Goal: Check status: Check status

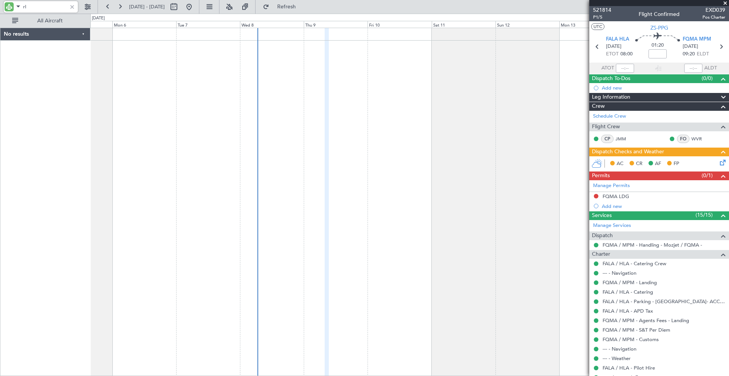
type input "r"
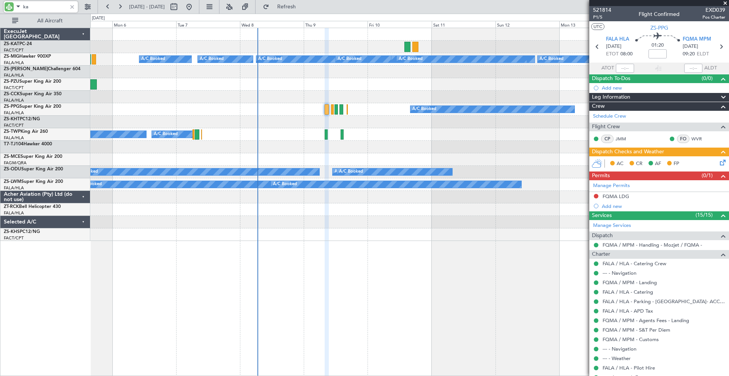
type input "kat"
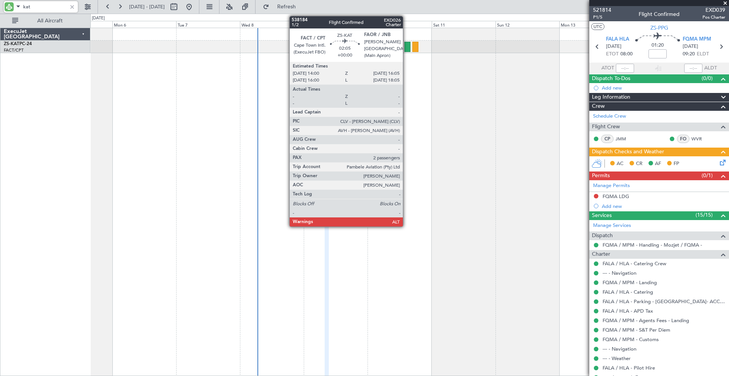
click at [406, 47] on div at bounding box center [407, 47] width 6 height 10
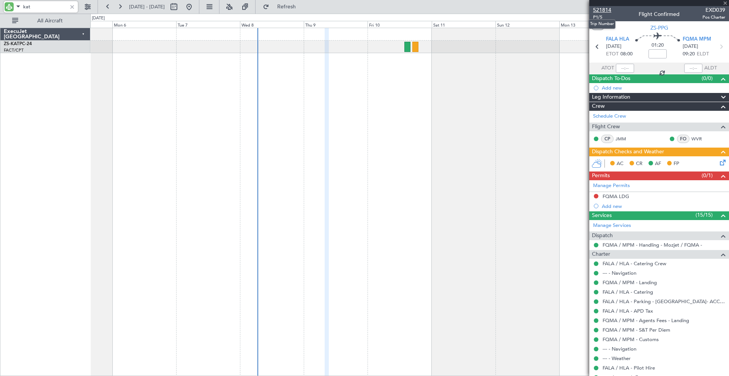
type input "2"
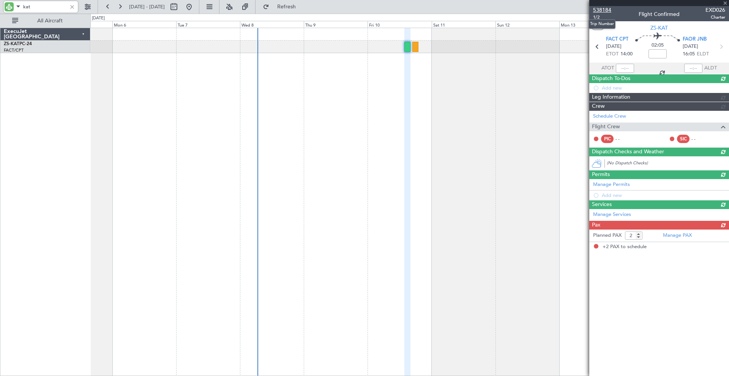
click at [605, 9] on span "538184" at bounding box center [602, 10] width 18 height 8
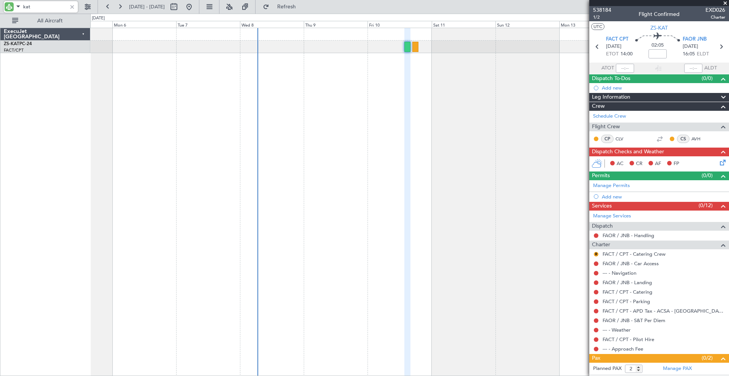
click at [38, 7] on input "kat" at bounding box center [45, 6] width 44 height 11
type input "k"
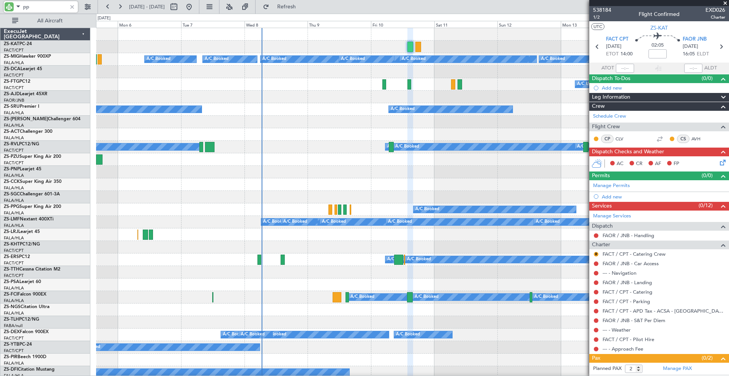
type input "ppg"
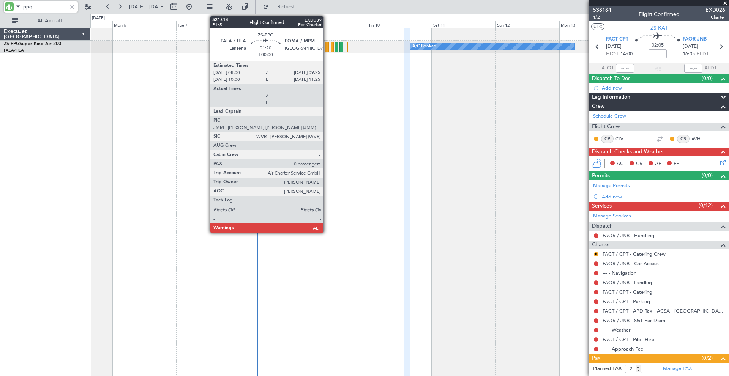
click at [327, 44] on div at bounding box center [327, 47] width 4 height 10
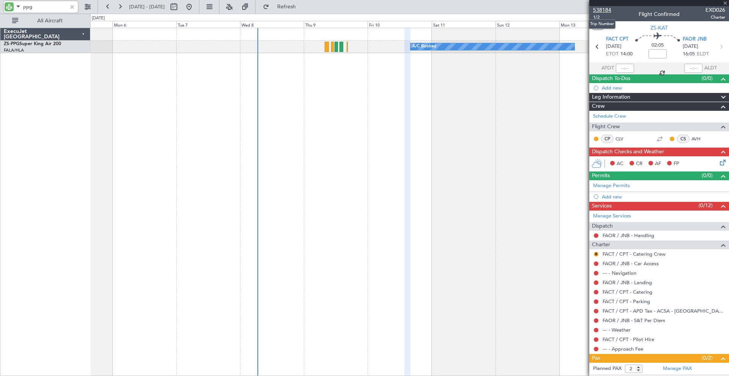
type input "0"
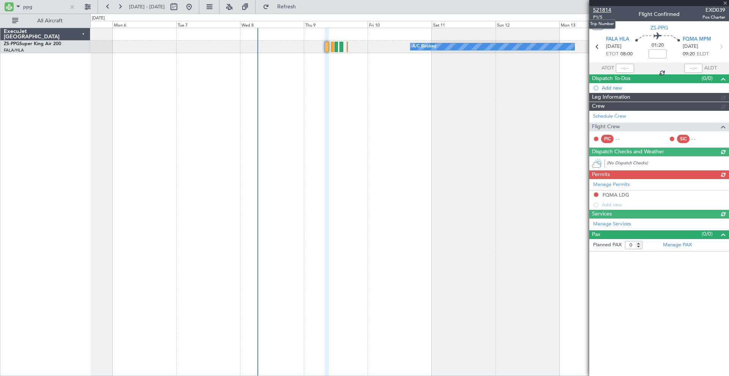
click at [605, 9] on span "521814" at bounding box center [602, 10] width 18 height 8
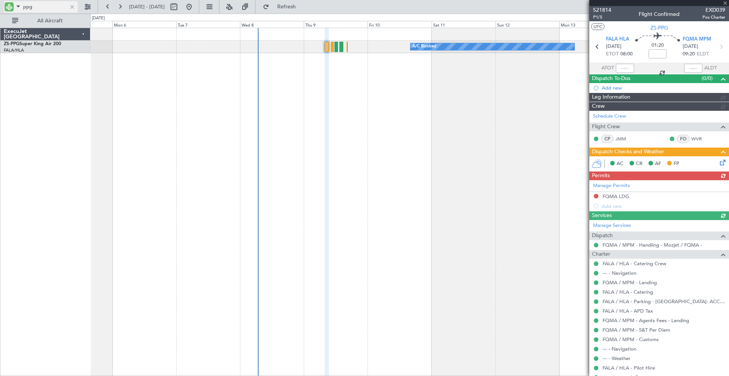
click at [39, 9] on input "ppg" at bounding box center [45, 6] width 44 height 11
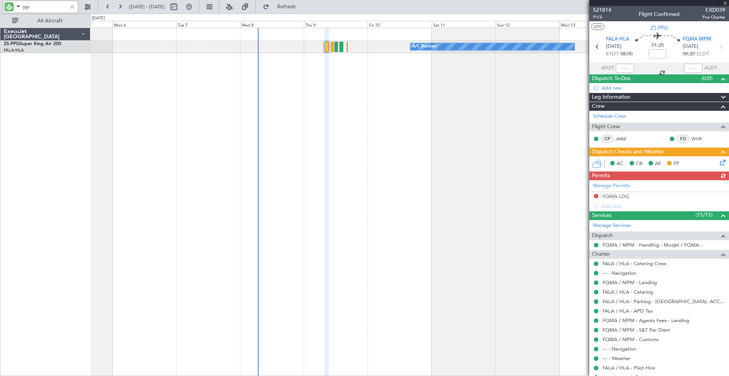
type input "p"
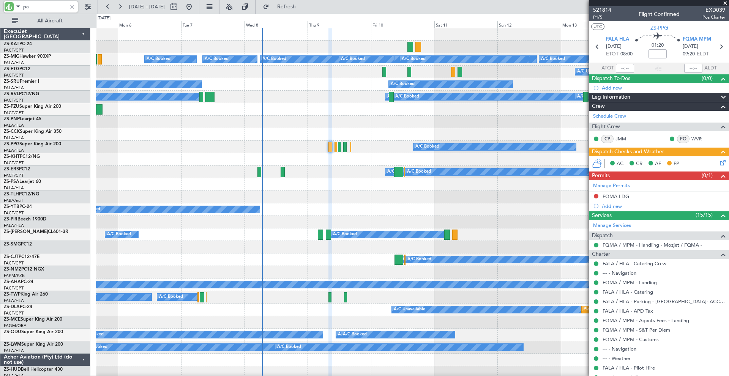
type input "pat"
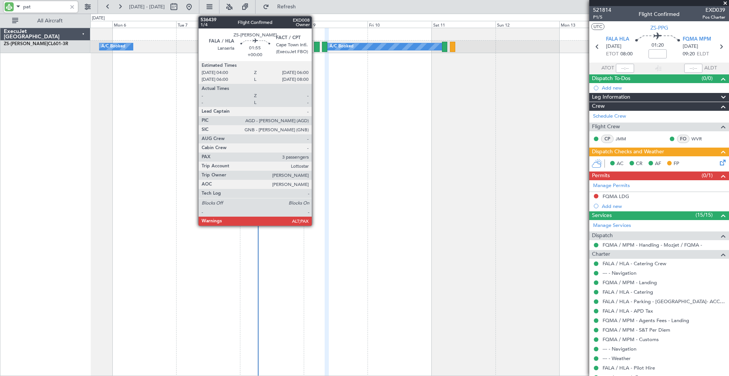
click at [316, 46] on div at bounding box center [317, 47] width 6 height 10
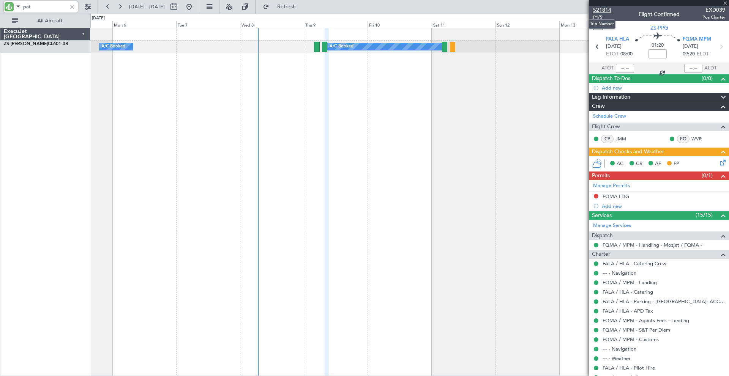
type input "3"
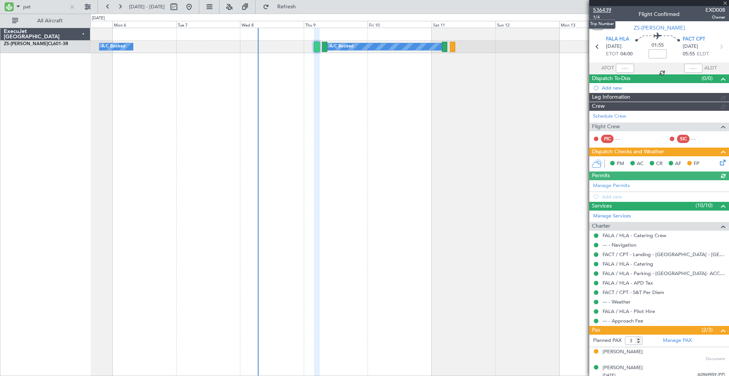
click at [603, 10] on span "536439" at bounding box center [602, 10] width 18 height 8
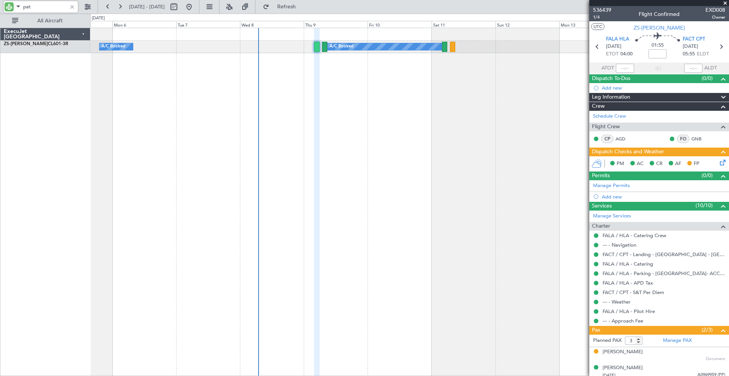
drag, startPoint x: 35, startPoint y: 8, endPoint x: 17, endPoint y: 4, distance: 18.6
click at [17, 4] on div "pat" at bounding box center [41, 6] width 74 height 11
type input "sla"
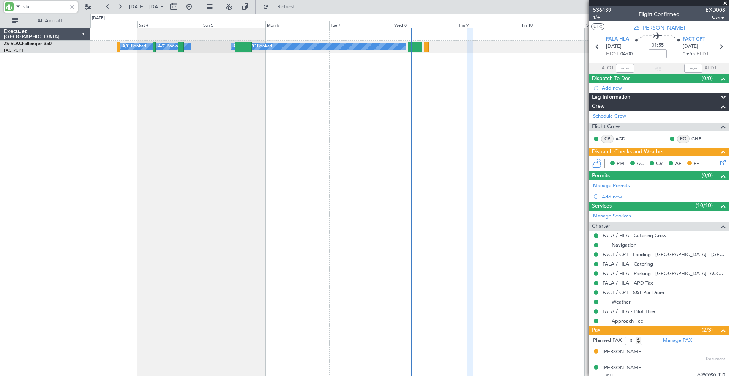
click at [493, 154] on div "A/C Booked A/C Booked A/C Booked A/C Booked A/C Booked A/C Booked A/C Booked" at bounding box center [409, 202] width 639 height 349
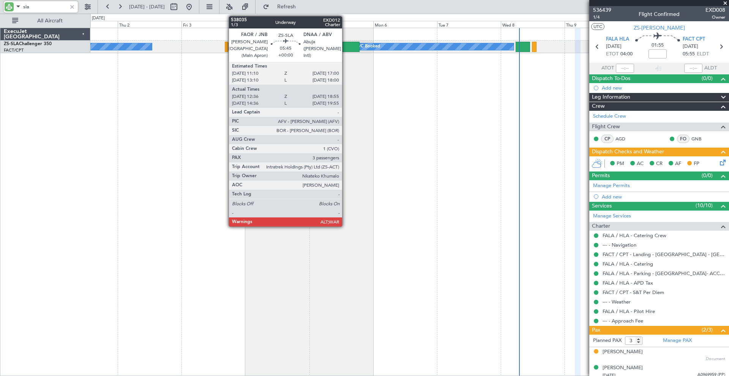
click at [346, 46] on div at bounding box center [351, 47] width 17 height 10
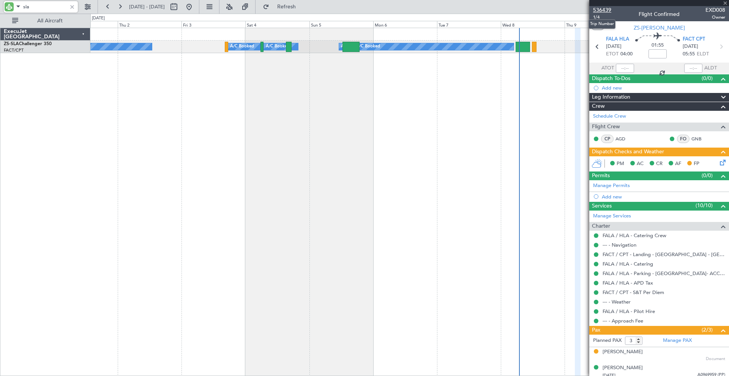
type input "12:36"
type input "18:50"
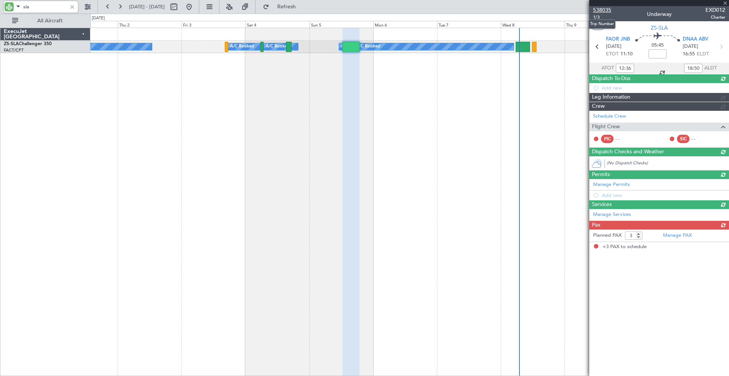
type input "sla"
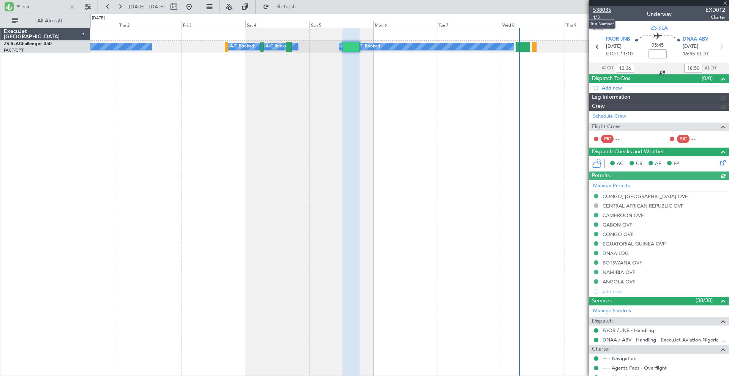
click at [603, 9] on span "538035" at bounding box center [602, 10] width 18 height 8
